Goal: Task Accomplishment & Management: Use online tool/utility

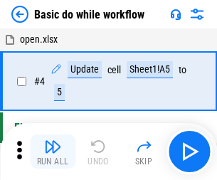
click at [53, 151] on img "button" at bounding box center [52, 146] width 17 height 17
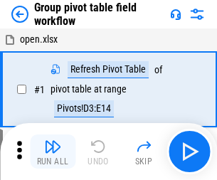
click at [53, 151] on img "button" at bounding box center [52, 146] width 17 height 17
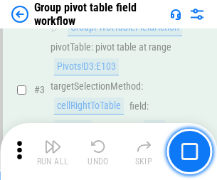
scroll to position [733, 0]
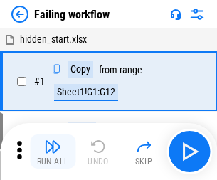
click at [53, 151] on img "button" at bounding box center [52, 146] width 17 height 17
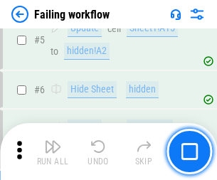
scroll to position [301, 0]
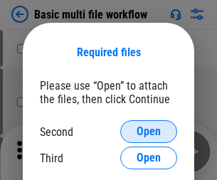
click at [149, 131] on span "Open" at bounding box center [148, 131] width 24 height 11
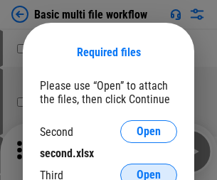
click at [149, 169] on span "Open" at bounding box center [148, 174] width 24 height 11
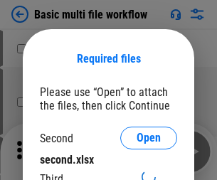
scroll to position [6, 0]
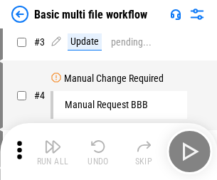
scroll to position [0, 0]
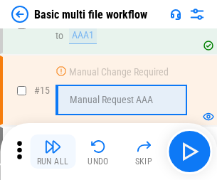
click at [53, 151] on img "button" at bounding box center [52, 146] width 17 height 17
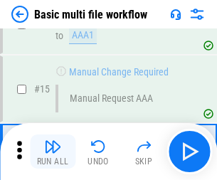
click at [53, 151] on img "button" at bounding box center [52, 146] width 17 height 17
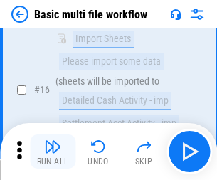
scroll to position [946, 0]
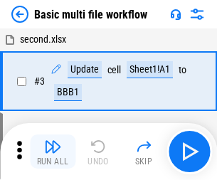
click at [53, 151] on img "button" at bounding box center [52, 146] width 17 height 17
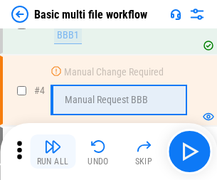
click at [53, 151] on img "button" at bounding box center [52, 146] width 17 height 17
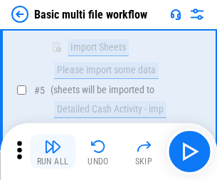
click at [53, 151] on img "button" at bounding box center [52, 146] width 17 height 17
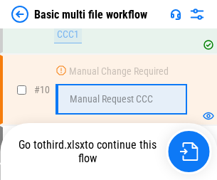
scroll to position [666, 0]
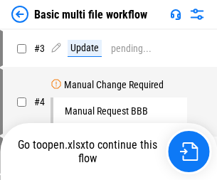
scroll to position [58, 0]
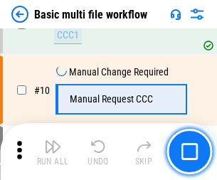
click at [53, 151] on img "button" at bounding box center [52, 146] width 17 height 17
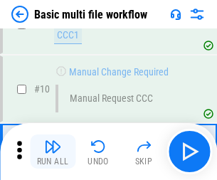
click at [53, 151] on img "button" at bounding box center [52, 146] width 17 height 17
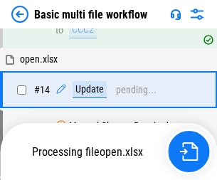
scroll to position [743, 0]
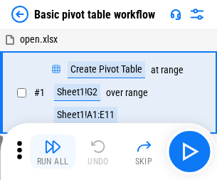
click at [53, 151] on img "button" at bounding box center [52, 146] width 17 height 17
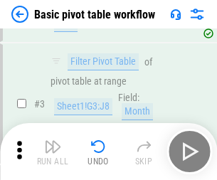
scroll to position [340, 0]
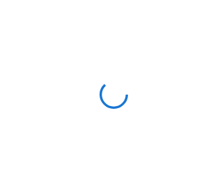
scroll to position [5, 0]
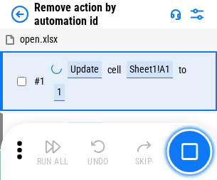
scroll to position [53, 0]
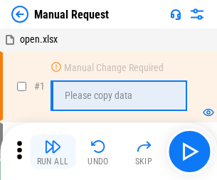
click at [53, 151] on img "button" at bounding box center [52, 146] width 17 height 17
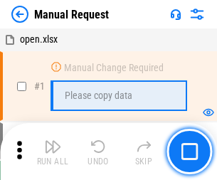
scroll to position [48, 0]
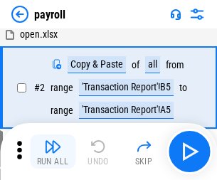
click at [53, 151] on img "button" at bounding box center [52, 146] width 17 height 17
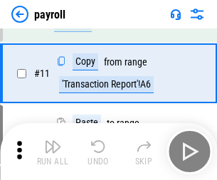
scroll to position [103, 0]
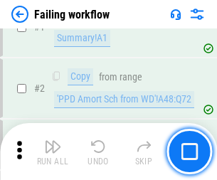
scroll to position [230, 0]
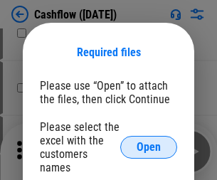
click at [149, 141] on span "Open" at bounding box center [148, 146] width 24 height 11
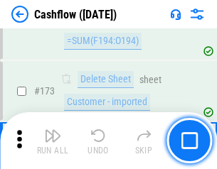
scroll to position [1504, 0]
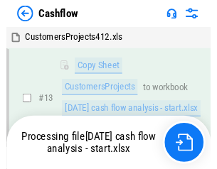
scroll to position [286, 0]
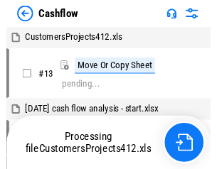
scroll to position [16, 0]
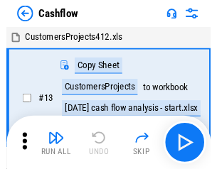
scroll to position [16, 0]
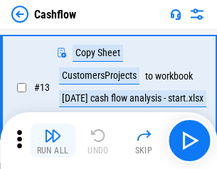
click at [53, 141] on img "button" at bounding box center [52, 135] width 17 height 17
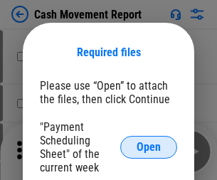
click at [149, 147] on span "Open" at bounding box center [148, 146] width 24 height 11
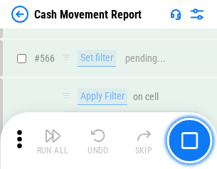
scroll to position [6514, 0]
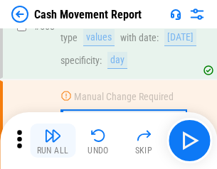
click at [53, 141] on img "button" at bounding box center [52, 135] width 17 height 17
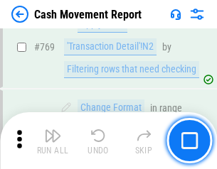
scroll to position [7898, 0]
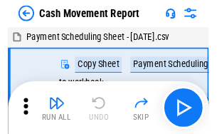
scroll to position [26, 0]
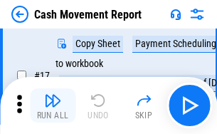
click at [53, 105] on img "button" at bounding box center [52, 100] width 17 height 17
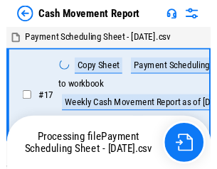
scroll to position [8, 0]
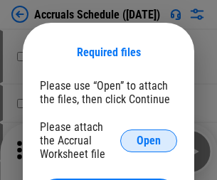
click at [149, 140] on span "Open" at bounding box center [148, 140] width 24 height 11
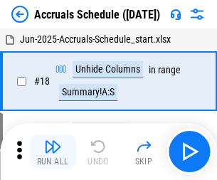
click at [53, 151] on img "button" at bounding box center [52, 146] width 17 height 17
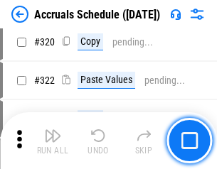
scroll to position [2644, 0]
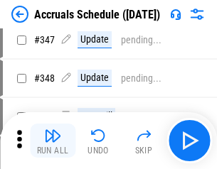
click at [53, 141] on img "button" at bounding box center [52, 135] width 17 height 17
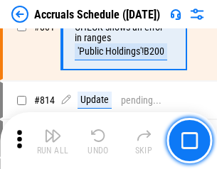
scroll to position [6272, 0]
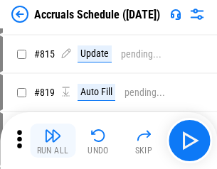
click at [53, 141] on img "button" at bounding box center [52, 135] width 17 height 17
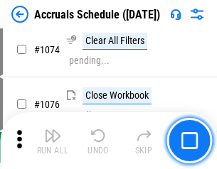
scroll to position [8512, 0]
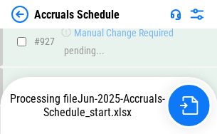
scroll to position [7664, 0]
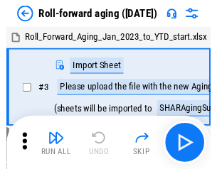
scroll to position [2, 0]
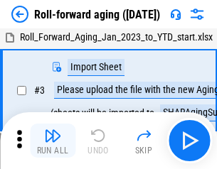
click at [53, 141] on img "button" at bounding box center [52, 135] width 17 height 17
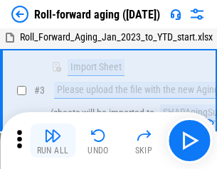
click at [53, 141] on img "button" at bounding box center [52, 135] width 17 height 17
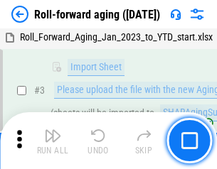
scroll to position [92, 0]
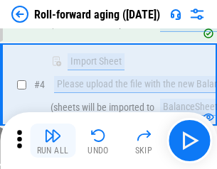
click at [53, 141] on img "button" at bounding box center [52, 135] width 17 height 17
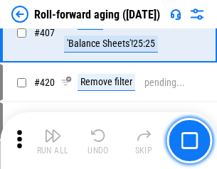
scroll to position [4928, 0]
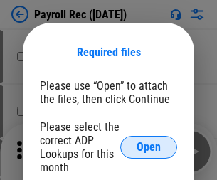
click at [149, 147] on span "Open" at bounding box center [148, 146] width 24 height 11
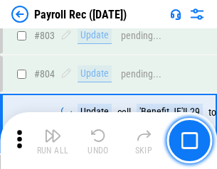
scroll to position [9030, 0]
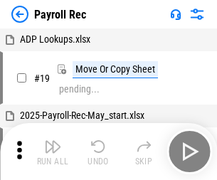
click at [53, 151] on img "button" at bounding box center [52, 146] width 17 height 17
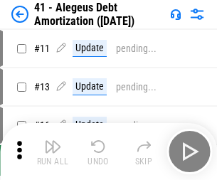
click at [53, 151] on img "button" at bounding box center [52, 146] width 17 height 17
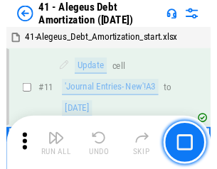
scroll to position [176, 0]
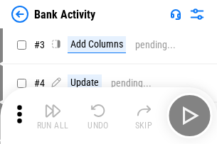
click at [53, 116] on img "button" at bounding box center [52, 110] width 17 height 17
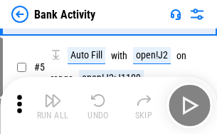
scroll to position [75, 0]
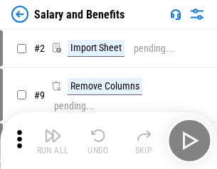
click at [53, 141] on img "button" at bounding box center [52, 135] width 17 height 17
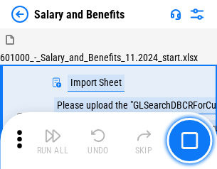
scroll to position [19, 0]
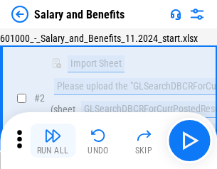
click at [53, 141] on img "button" at bounding box center [52, 135] width 17 height 17
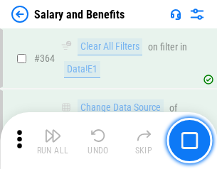
scroll to position [6693, 0]
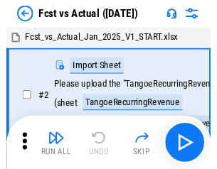
scroll to position [18, 0]
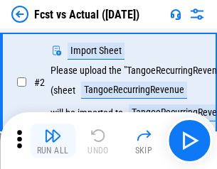
click at [53, 141] on img "button" at bounding box center [52, 135] width 17 height 17
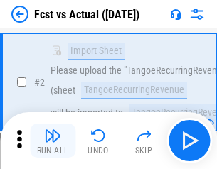
click at [53, 141] on img "button" at bounding box center [52, 135] width 17 height 17
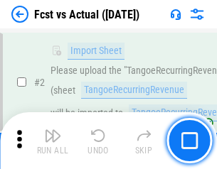
scroll to position [133, 0]
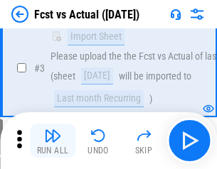
click at [53, 141] on img "button" at bounding box center [52, 135] width 17 height 17
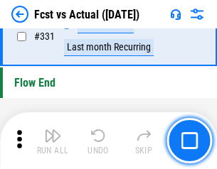
scroll to position [6803, 0]
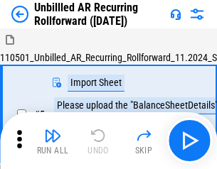
scroll to position [31, 0]
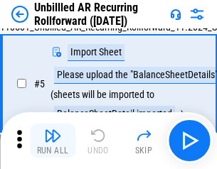
click at [53, 141] on img "button" at bounding box center [52, 135] width 17 height 17
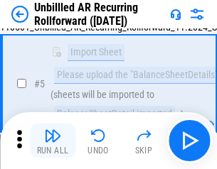
click at [53, 141] on img "button" at bounding box center [52, 135] width 17 height 17
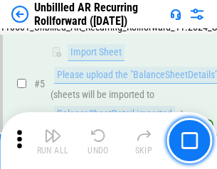
scroll to position [134, 0]
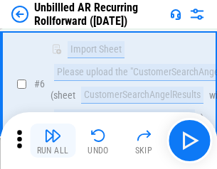
click at [53, 141] on img "button" at bounding box center [52, 135] width 17 height 17
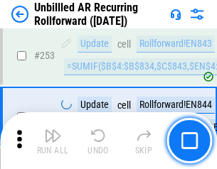
scroll to position [4827, 0]
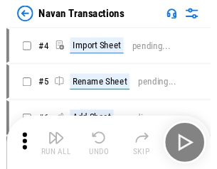
scroll to position [23, 0]
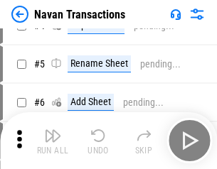
click at [53, 141] on img "button" at bounding box center [52, 135] width 17 height 17
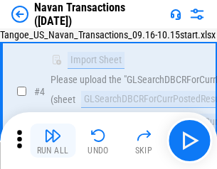
click at [53, 141] on img "button" at bounding box center [52, 135] width 17 height 17
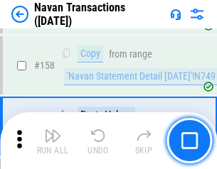
scroll to position [4608, 0]
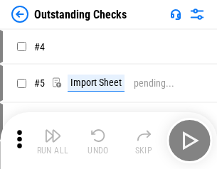
click at [53, 141] on img "button" at bounding box center [52, 135] width 17 height 17
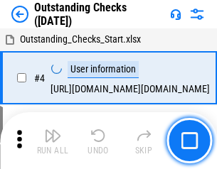
scroll to position [60, 0]
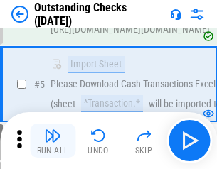
click at [53, 141] on img "button" at bounding box center [52, 135] width 17 height 17
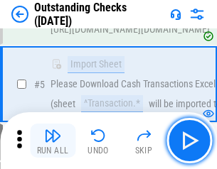
scroll to position [149, 0]
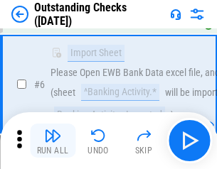
click at [53, 141] on img "button" at bounding box center [52, 135] width 17 height 17
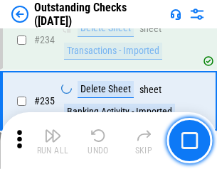
scroll to position [4316, 0]
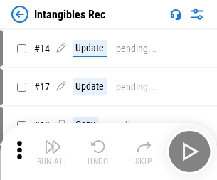
click at [53, 151] on img "button" at bounding box center [52, 146] width 17 height 17
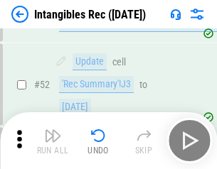
scroll to position [554, 0]
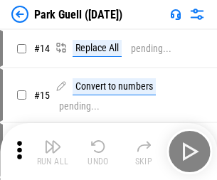
click at [53, 141] on img "button" at bounding box center [52, 146] width 17 height 17
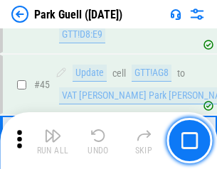
scroll to position [1777, 0]
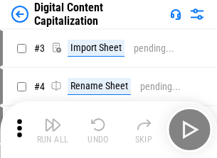
click at [53, 119] on img "button" at bounding box center [52, 125] width 17 height 17
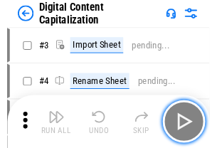
scroll to position [41, 0]
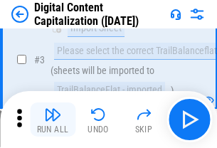
click at [53, 119] on img "button" at bounding box center [52, 114] width 17 height 17
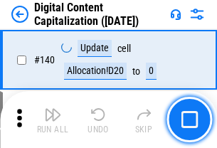
scroll to position [1507, 0]
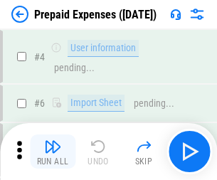
click at [53, 141] on img "button" at bounding box center [52, 146] width 17 height 17
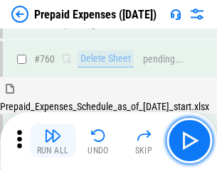
scroll to position [3939, 0]
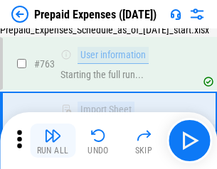
click at [53, 141] on img "button" at bounding box center [52, 135] width 17 height 17
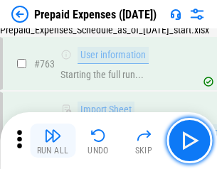
scroll to position [4023, 0]
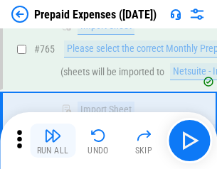
click at [53, 141] on img "button" at bounding box center [52, 135] width 17 height 17
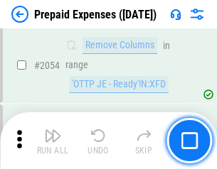
scroll to position [14856, 0]
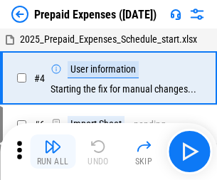
click at [53, 151] on img "button" at bounding box center [52, 146] width 17 height 17
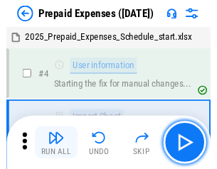
scroll to position [63, 0]
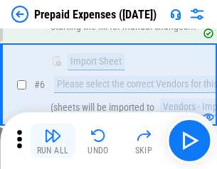
click at [53, 141] on img "button" at bounding box center [52, 135] width 17 height 17
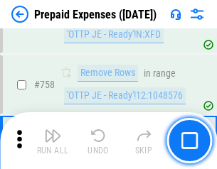
scroll to position [5064, 0]
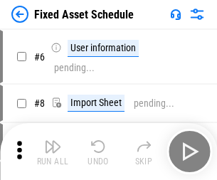
click at [53, 151] on img "button" at bounding box center [52, 146] width 17 height 17
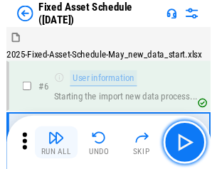
scroll to position [77, 0]
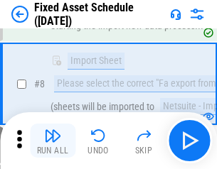
click at [53, 141] on img "button" at bounding box center [52, 135] width 17 height 17
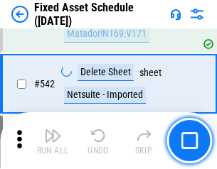
scroll to position [5067, 0]
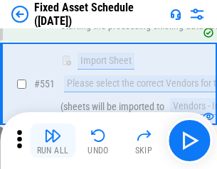
click at [53, 141] on img "button" at bounding box center [52, 135] width 17 height 17
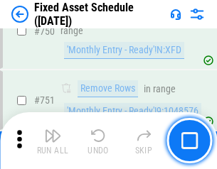
scroll to position [6929, 0]
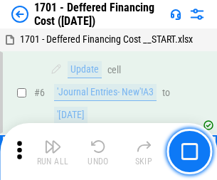
scroll to position [171, 0]
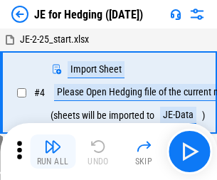
click at [53, 141] on img "button" at bounding box center [52, 146] width 17 height 17
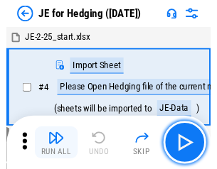
scroll to position [2, 0]
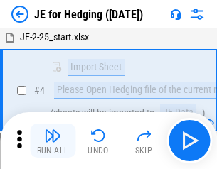
click at [53, 141] on img "button" at bounding box center [52, 135] width 17 height 17
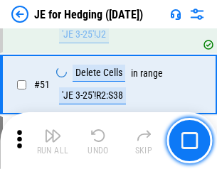
scroll to position [920, 0]
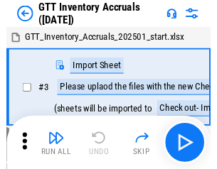
scroll to position [2, 0]
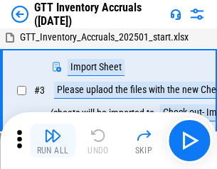
click at [53, 141] on img "button" at bounding box center [52, 135] width 17 height 17
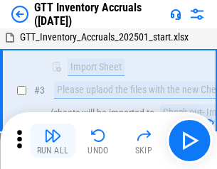
click at [53, 141] on img "button" at bounding box center [52, 135] width 17 height 17
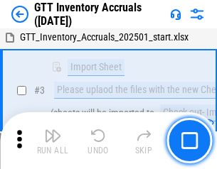
scroll to position [92, 0]
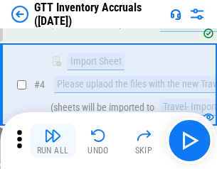
click at [53, 141] on img "button" at bounding box center [52, 135] width 17 height 17
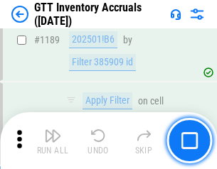
scroll to position [11606, 0]
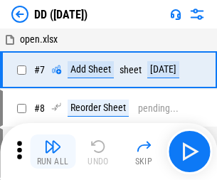
click at [53, 151] on img "button" at bounding box center [52, 146] width 17 height 17
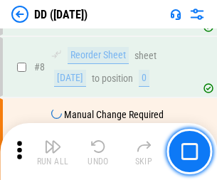
scroll to position [137, 0]
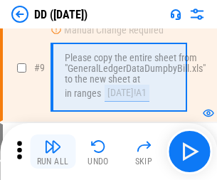
click at [53, 151] on img "button" at bounding box center [52, 146] width 17 height 17
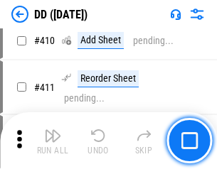
scroll to position [6359, 0]
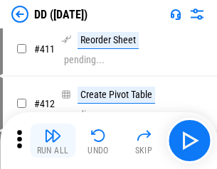
click at [53, 141] on img "button" at bounding box center [52, 135] width 17 height 17
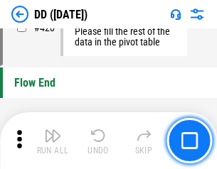
scroll to position [6802, 0]
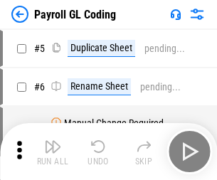
click at [53, 151] on img "button" at bounding box center [52, 146] width 17 height 17
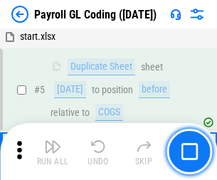
scroll to position [171, 0]
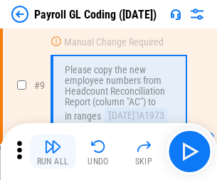
click at [53, 151] on img "button" at bounding box center [52, 146] width 17 height 17
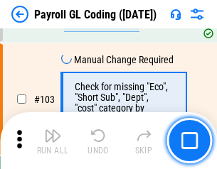
scroll to position [3334, 0]
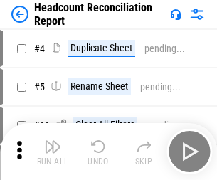
click at [53, 151] on img "button" at bounding box center [52, 146] width 17 height 17
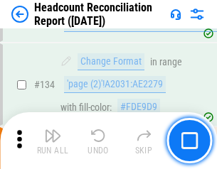
scroll to position [1708, 0]
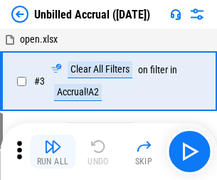
click at [53, 151] on img "button" at bounding box center [52, 146] width 17 height 17
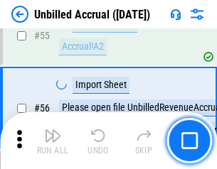
scroll to position [1484, 0]
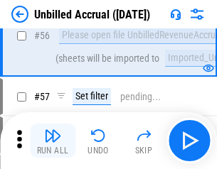
click at [53, 141] on img "button" at bounding box center [52, 135] width 17 height 17
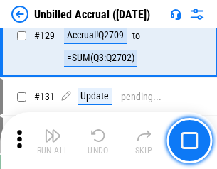
scroll to position [4233, 0]
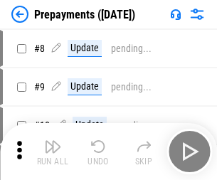
click at [53, 151] on img "button" at bounding box center [52, 146] width 17 height 17
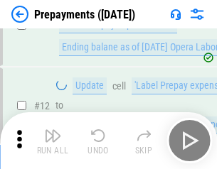
scroll to position [89, 0]
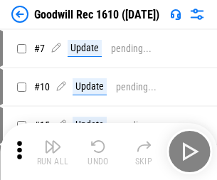
click at [53, 151] on img "button" at bounding box center [52, 146] width 17 height 17
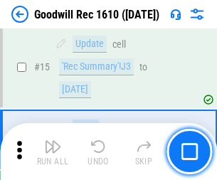
scroll to position [243, 0]
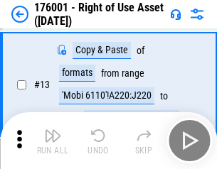
scroll to position [92, 0]
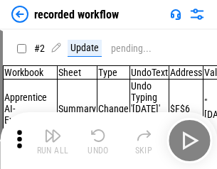
click at [53, 141] on img "button" at bounding box center [52, 135] width 17 height 17
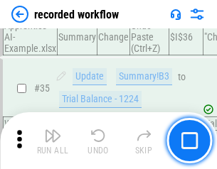
scroll to position [4442, 0]
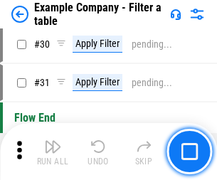
scroll to position [1301, 0]
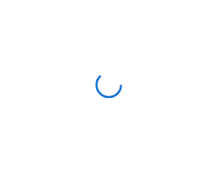
scroll to position [22, 0]
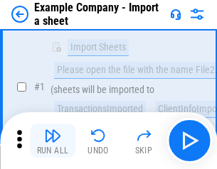
click at [53, 141] on img "button" at bounding box center [52, 135] width 17 height 17
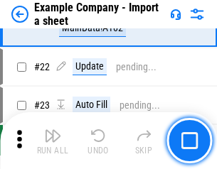
scroll to position [314, 0]
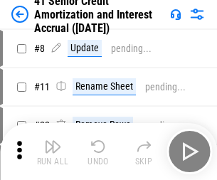
click at [53, 141] on img "button" at bounding box center [52, 146] width 17 height 17
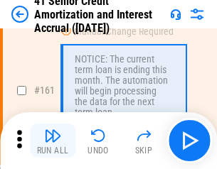
click at [53, 141] on img "button" at bounding box center [52, 135] width 17 height 17
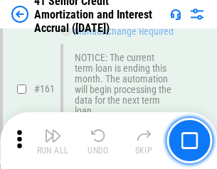
scroll to position [1520, 0]
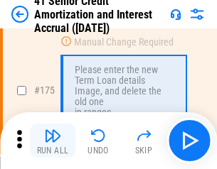
click at [53, 141] on img "button" at bounding box center [52, 135] width 17 height 17
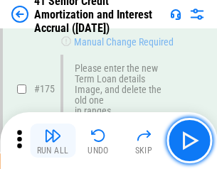
scroll to position [1664, 0]
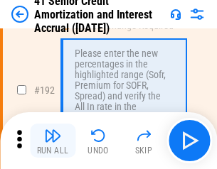
click at [53, 141] on img "button" at bounding box center [52, 135] width 17 height 17
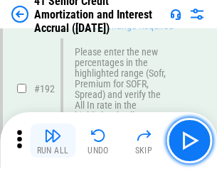
scroll to position [1814, 0]
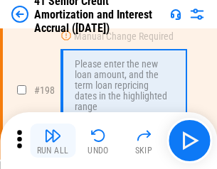
click at [53, 141] on img "button" at bounding box center [52, 135] width 17 height 17
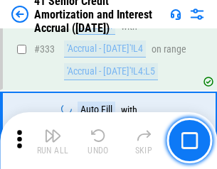
scroll to position [3631, 0]
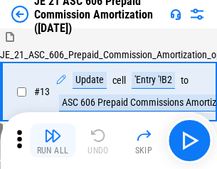
click at [53, 141] on img "button" at bounding box center [52, 135] width 17 height 17
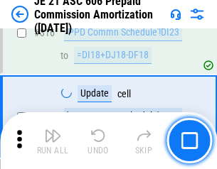
scroll to position [2654, 0]
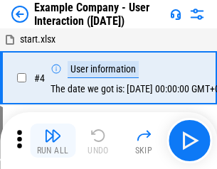
click at [53, 141] on img "button" at bounding box center [52, 135] width 17 height 17
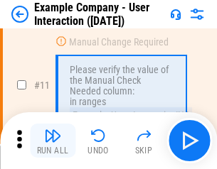
click at [53, 141] on img "button" at bounding box center [52, 135] width 17 height 17
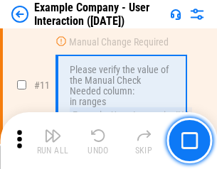
scroll to position [308, 0]
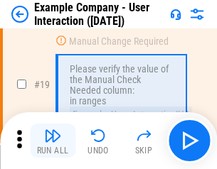
click at [53, 141] on img "button" at bounding box center [52, 135] width 17 height 17
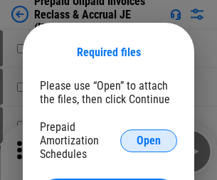
click at [149, 140] on span "Open" at bounding box center [148, 140] width 24 height 11
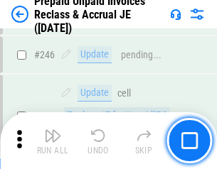
scroll to position [1919, 0]
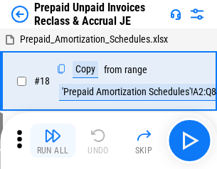
click at [53, 141] on img "button" at bounding box center [52, 135] width 17 height 17
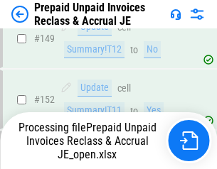
scroll to position [1846, 0]
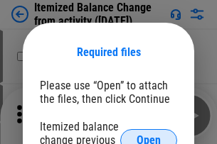
click at [149, 135] on span "Open" at bounding box center [148, 140] width 24 height 11
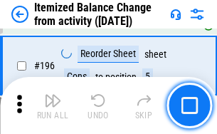
scroll to position [2735, 0]
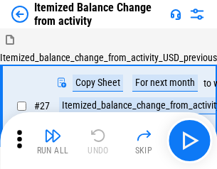
scroll to position [22, 0]
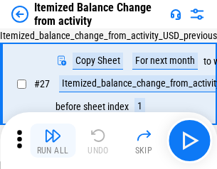
click at [53, 141] on img "button" at bounding box center [52, 135] width 17 height 17
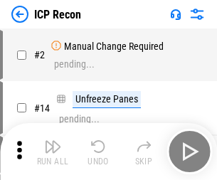
scroll to position [6, 0]
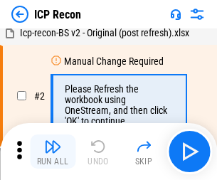
click at [53, 151] on img "button" at bounding box center [52, 146] width 17 height 17
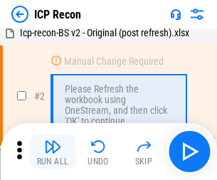
click at [53, 151] on img "button" at bounding box center [52, 146] width 17 height 17
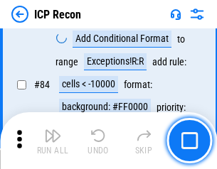
scroll to position [1393, 0]
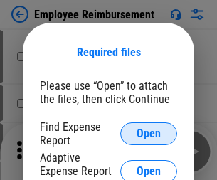
click at [149, 134] on span "Open" at bounding box center [148, 133] width 24 height 11
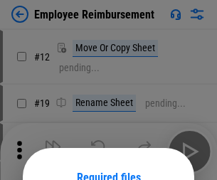
scroll to position [125, 0]
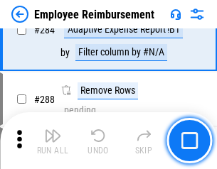
scroll to position [3863, 0]
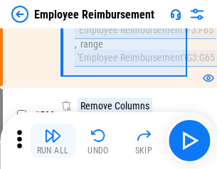
click at [53, 141] on img "button" at bounding box center [52, 135] width 17 height 17
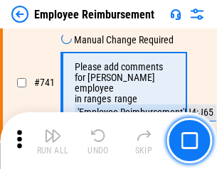
scroll to position [9971, 0]
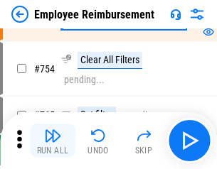
click at [53, 141] on img "button" at bounding box center [52, 135] width 17 height 17
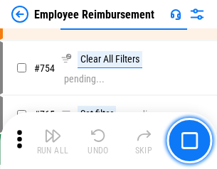
click at [53, 141] on img "button" at bounding box center [52, 135] width 17 height 17
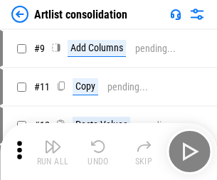
click at [53, 151] on img "button" at bounding box center [52, 146] width 17 height 17
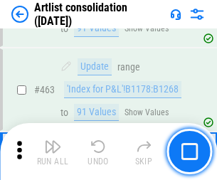
scroll to position [6223, 0]
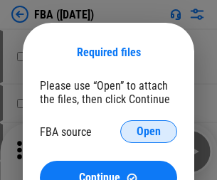
click at [149, 131] on span "Open" at bounding box center [148, 131] width 24 height 11
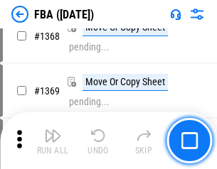
scroll to position [15263, 0]
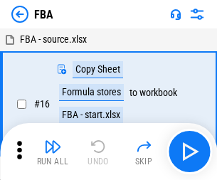
scroll to position [14, 0]
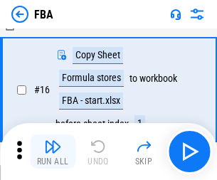
click at [53, 151] on img "button" at bounding box center [52, 146] width 17 height 17
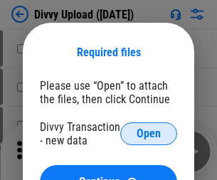
click at [149, 134] on span "Open" at bounding box center [148, 133] width 24 height 11
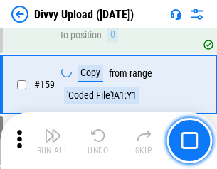
scroll to position [1472, 0]
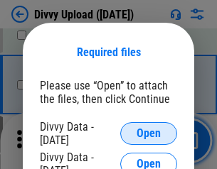
click at [149, 134] on span "Open" at bounding box center [148, 133] width 24 height 11
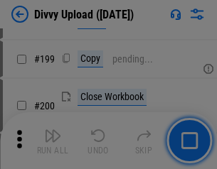
scroll to position [2067, 0]
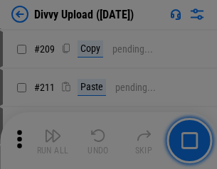
scroll to position [2414, 0]
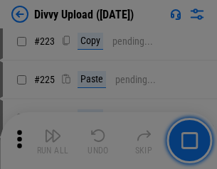
scroll to position [2836, 0]
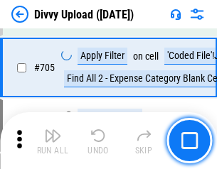
scroll to position [9722, 0]
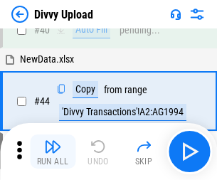
click at [53, 151] on img "button" at bounding box center [52, 146] width 17 height 17
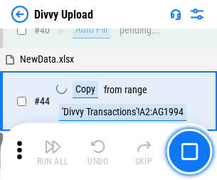
scroll to position [156, 0]
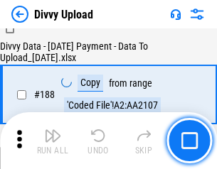
scroll to position [1673, 0]
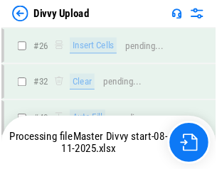
scroll to position [1472, 0]
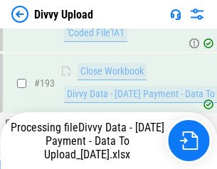
scroll to position [1915, 0]
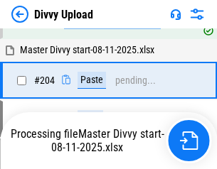
scroll to position [2372, 0]
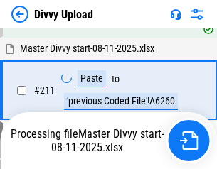
scroll to position [2844, 0]
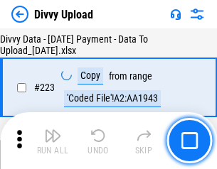
scroll to position [3240, 0]
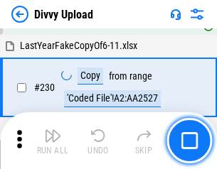
scroll to position [3527, 0]
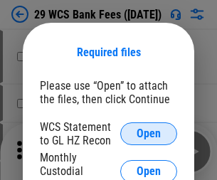
click at [149, 134] on span "Open" at bounding box center [148, 133] width 24 height 11
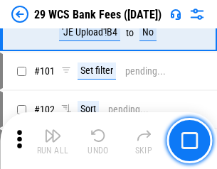
scroll to position [1385, 0]
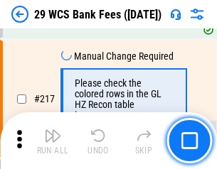
click at [53, 141] on img "button" at bounding box center [52, 135] width 17 height 17
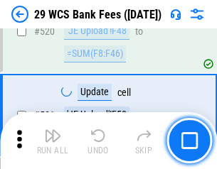
scroll to position [7335, 0]
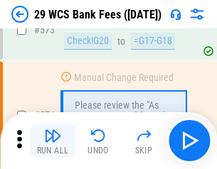
click at [53, 141] on img "button" at bounding box center [52, 135] width 17 height 17
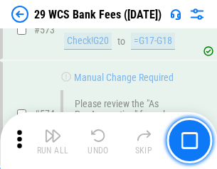
scroll to position [7871, 0]
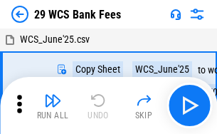
scroll to position [26, 0]
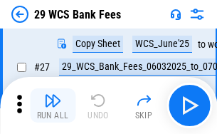
click at [53, 105] on img "button" at bounding box center [52, 100] width 17 height 17
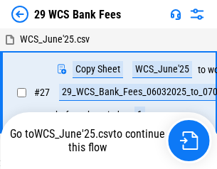
scroll to position [8, 0]
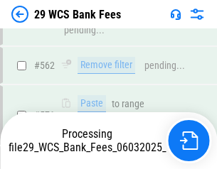
scroll to position [7772, 0]
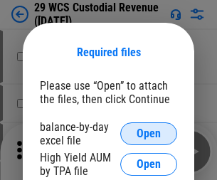
click at [149, 134] on span "Open" at bounding box center [148, 133] width 24 height 11
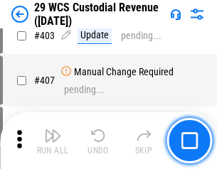
scroll to position [6583, 0]
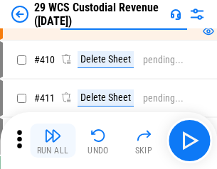
click at [53, 141] on img "button" at bounding box center [52, 135] width 17 height 17
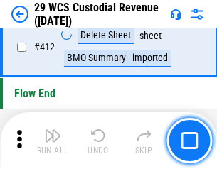
scroll to position [6787, 0]
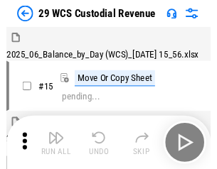
scroll to position [34, 0]
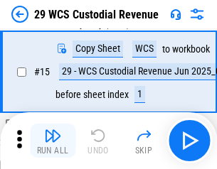
click at [53, 141] on img "button" at bounding box center [52, 135] width 17 height 17
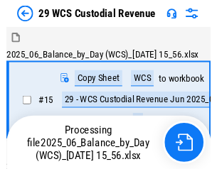
scroll to position [34, 0]
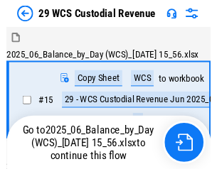
scroll to position [26, 0]
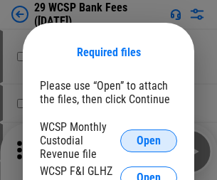
click at [149, 140] on span "Open" at bounding box center [148, 140] width 24 height 11
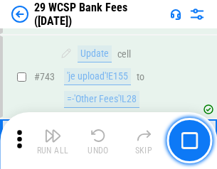
scroll to position [7162, 0]
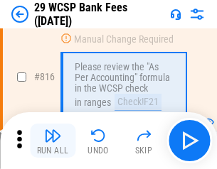
click at [53, 141] on img "button" at bounding box center [52, 135] width 17 height 17
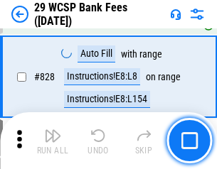
scroll to position [8839, 0]
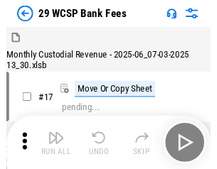
scroll to position [34, 0]
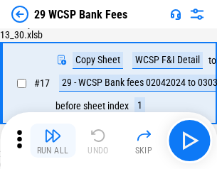
click at [53, 141] on img "button" at bounding box center [52, 135] width 17 height 17
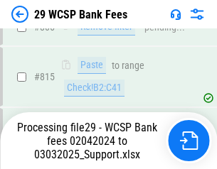
scroll to position [8544, 0]
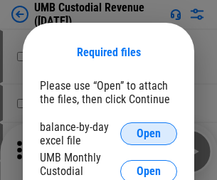
click at [149, 134] on span "Open" at bounding box center [148, 133] width 24 height 11
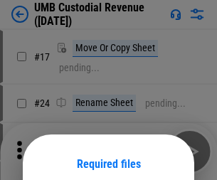
scroll to position [112, 0]
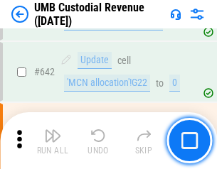
scroll to position [7361, 0]
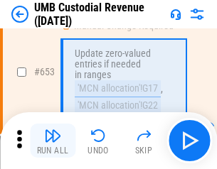
click at [53, 141] on img "button" at bounding box center [52, 135] width 17 height 17
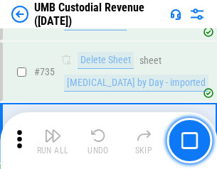
scroll to position [8691, 0]
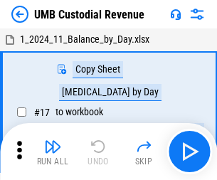
scroll to position [11, 0]
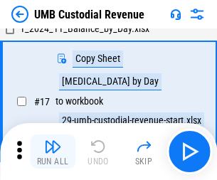
click at [53, 151] on img "button" at bounding box center [52, 146] width 17 height 17
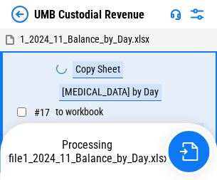
scroll to position [11, 0]
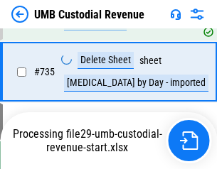
scroll to position [8658, 0]
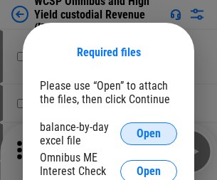
click at [149, 134] on span "Open" at bounding box center [148, 133] width 24 height 11
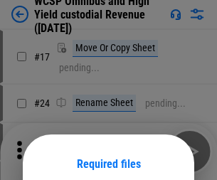
scroll to position [112, 0]
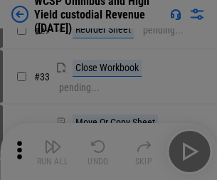
scroll to position [325, 0]
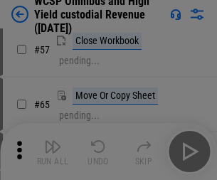
scroll to position [620, 0]
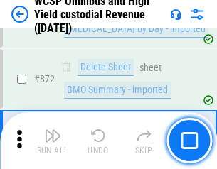
scroll to position [12029, 0]
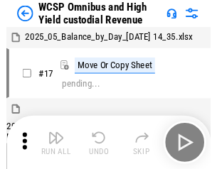
scroll to position [8, 0]
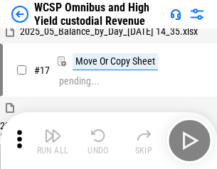
click at [53, 141] on img "button" at bounding box center [52, 135] width 17 height 17
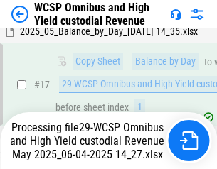
scroll to position [296, 0]
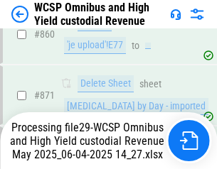
scroll to position [11996, 0]
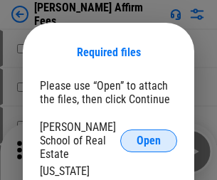
click at [149, 135] on span "Open" at bounding box center [148, 140] width 24 height 11
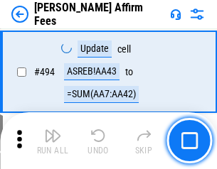
scroll to position [3865, 0]
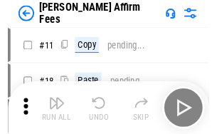
scroll to position [14, 0]
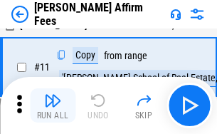
click at [53, 105] on img "button" at bounding box center [52, 100] width 17 height 17
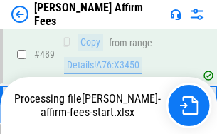
scroll to position [3727, 0]
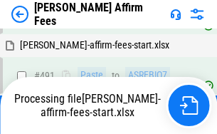
scroll to position [3810, 0]
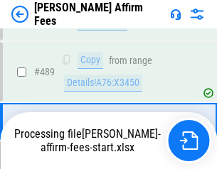
scroll to position [3710, 0]
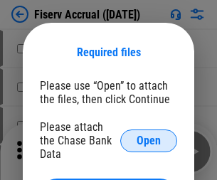
click at [149, 135] on span "Open" at bounding box center [148, 140] width 24 height 11
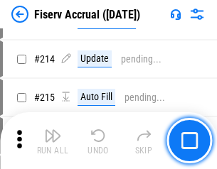
scroll to position [3669, 0]
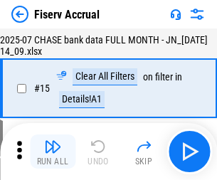
click at [53, 151] on img "button" at bounding box center [52, 146] width 17 height 17
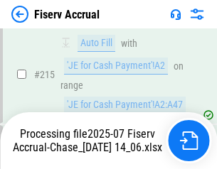
scroll to position [4313, 0]
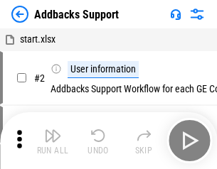
click at [53, 141] on img "button" at bounding box center [52, 135] width 17 height 17
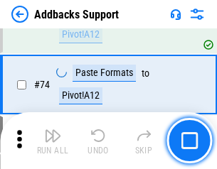
scroll to position [1035, 0]
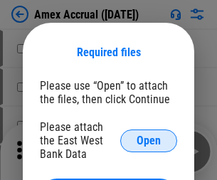
click at [149, 140] on span "Open" at bounding box center [148, 140] width 24 height 11
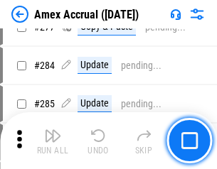
scroll to position [3700, 0]
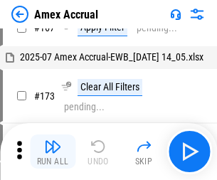
click at [53, 151] on img "button" at bounding box center [52, 146] width 17 height 17
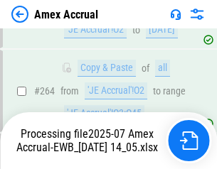
scroll to position [3975, 0]
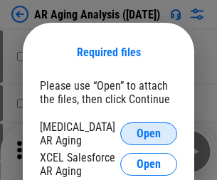
click at [149, 131] on span "Open" at bounding box center [148, 133] width 24 height 11
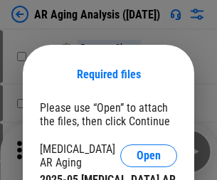
scroll to position [22, 0]
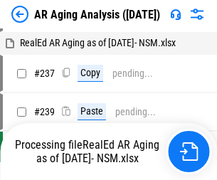
scroll to position [14, 0]
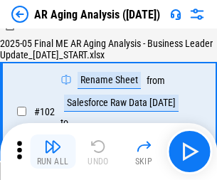
click at [53, 151] on img "button" at bounding box center [52, 146] width 17 height 17
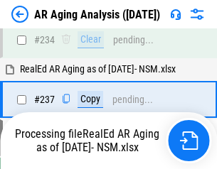
scroll to position [2203, 0]
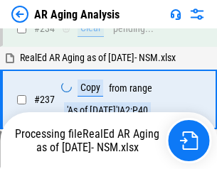
scroll to position [2187, 0]
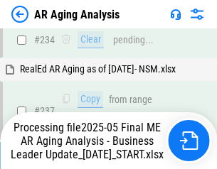
scroll to position [2187, 0]
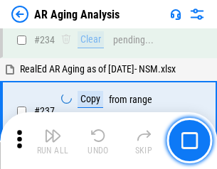
scroll to position [2187, 0]
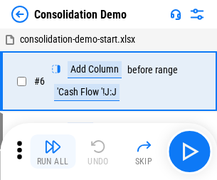
click at [53, 151] on img "button" at bounding box center [52, 146] width 17 height 17
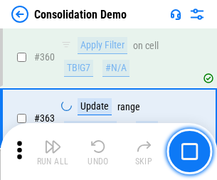
scroll to position [4764, 0]
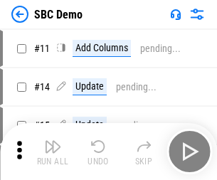
click at [53, 151] on img "button" at bounding box center [52, 146] width 17 height 17
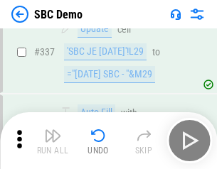
scroll to position [3739, 0]
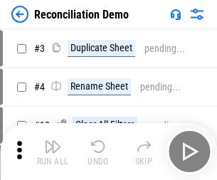
click at [53, 151] on img "button" at bounding box center [52, 146] width 17 height 17
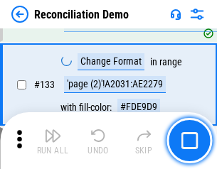
scroll to position [1688, 0]
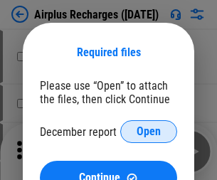
click at [149, 131] on span "Open" at bounding box center [148, 131] width 24 height 11
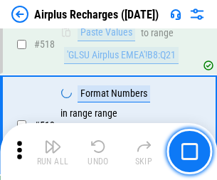
scroll to position [6116, 0]
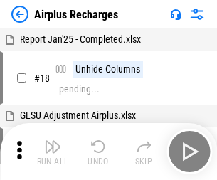
click at [53, 151] on img "button" at bounding box center [52, 146] width 17 height 17
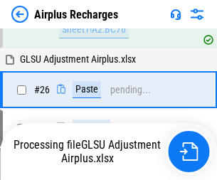
scroll to position [361, 0]
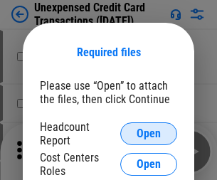
click at [149, 134] on span "Open" at bounding box center [148, 133] width 24 height 11
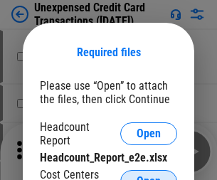
click at [149, 176] on span "Open" at bounding box center [148, 181] width 24 height 11
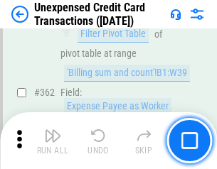
scroll to position [3655, 0]
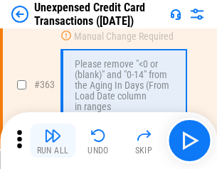
click at [53, 141] on img "button" at bounding box center [52, 135] width 17 height 17
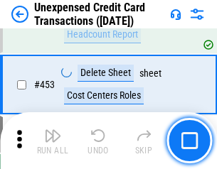
scroll to position [4847, 0]
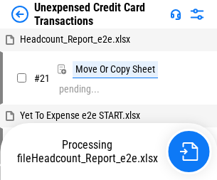
scroll to position [22, 0]
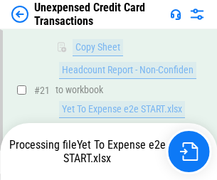
scroll to position [231, 0]
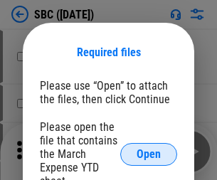
click at [149, 154] on span "Open" at bounding box center [148, 154] width 24 height 11
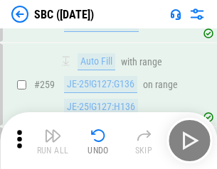
scroll to position [2777, 0]
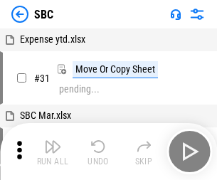
scroll to position [14, 0]
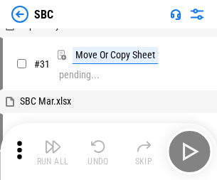
click at [53, 151] on img "button" at bounding box center [52, 146] width 17 height 17
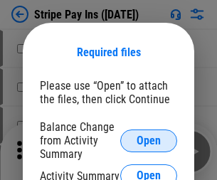
click at [149, 140] on span "Open" at bounding box center [148, 140] width 24 height 11
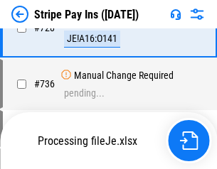
scroll to position [7484, 0]
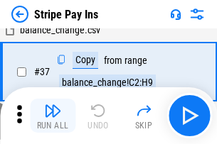
click at [53, 116] on img "button" at bounding box center [52, 110] width 17 height 17
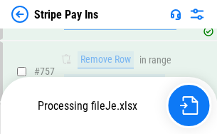
scroll to position [7453, 0]
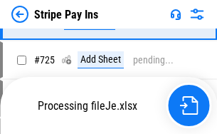
scroll to position [7453, 0]
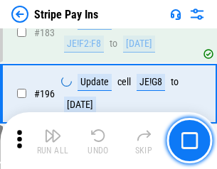
scroll to position [1924, 0]
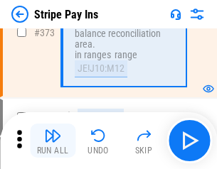
click at [53, 141] on img "button" at bounding box center [52, 135] width 17 height 17
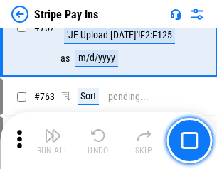
scroll to position [7435, 0]
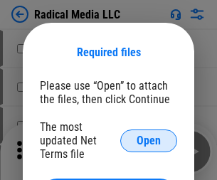
click at [149, 140] on span "Open" at bounding box center [148, 140] width 24 height 11
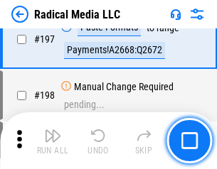
scroll to position [3287, 0]
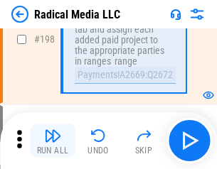
click at [53, 141] on img "button" at bounding box center [52, 135] width 17 height 17
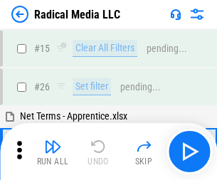
scroll to position [80, 0]
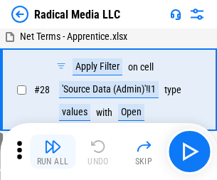
click at [53, 151] on img "button" at bounding box center [52, 146] width 17 height 17
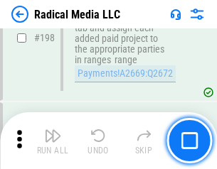
scroll to position [3563, 0]
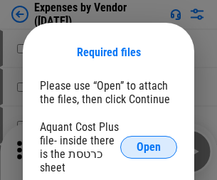
click at [149, 147] on span "Open" at bounding box center [148, 146] width 24 height 11
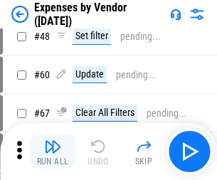
click at [53, 151] on img "button" at bounding box center [52, 146] width 17 height 17
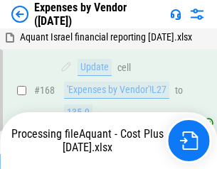
scroll to position [1048, 0]
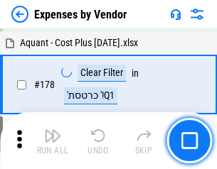
scroll to position [1109, 0]
